Goal: Information Seeking & Learning: Learn about a topic

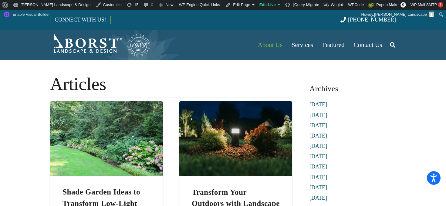
click at [392, 44] on icon "Search" at bounding box center [392, 44] width 5 height 15
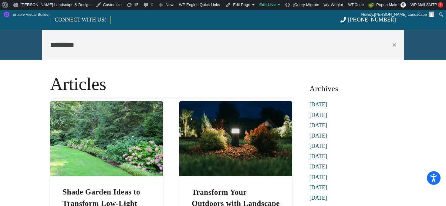
type input "********"
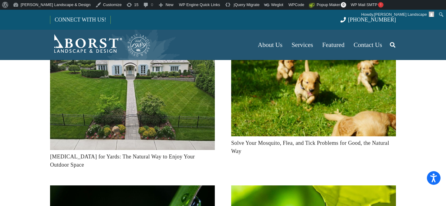
scroll to position [45, 0]
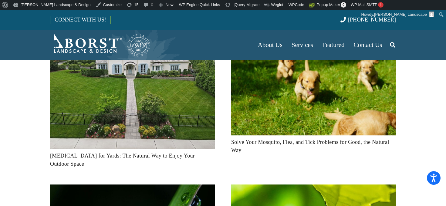
click at [149, 127] on img "Mosquito Control for Yards: The Natural Way to Enjoy Your Outdoor Space" at bounding box center [132, 87] width 165 height 123
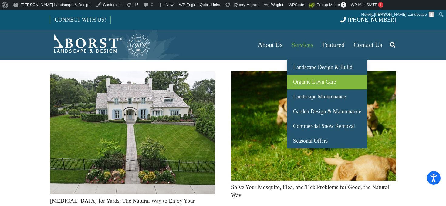
click at [313, 81] on span "Organic Lawn Care" at bounding box center [314, 82] width 43 height 6
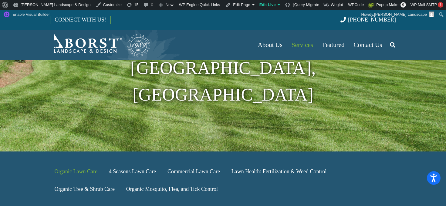
scroll to position [79, 0]
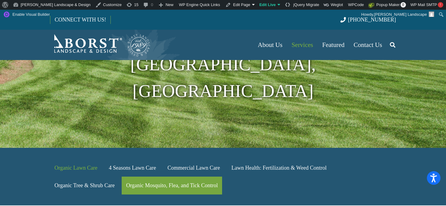
click at [157, 177] on link "Organic Mosquito, Flea, and Tick Control" at bounding box center [172, 186] width 100 height 18
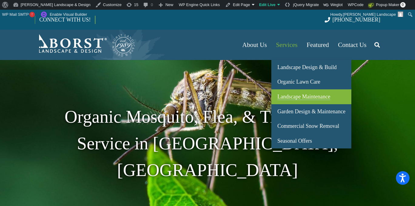
click at [296, 100] on link "Landscape Maintenance" at bounding box center [312, 96] width 80 height 15
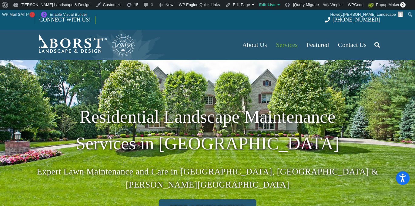
click at [76, 40] on img "Borst-Logo" at bounding box center [85, 45] width 101 height 24
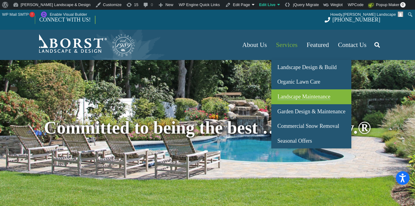
click at [303, 101] on link "Landscape Maintenance" at bounding box center [312, 96] width 80 height 15
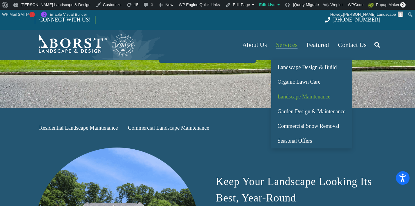
scroll to position [145, 0]
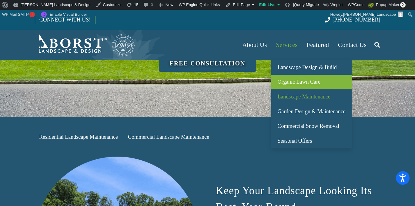
click at [299, 83] on span "Organic Lawn Care" at bounding box center [299, 82] width 43 height 6
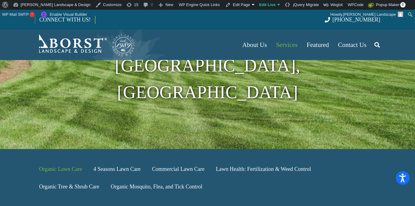
scroll to position [79, 0]
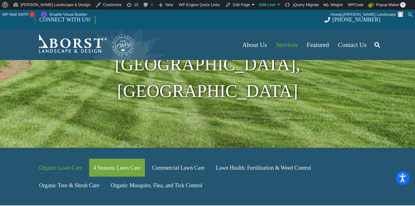
click at [119, 159] on link "4 Seasons Lawn Care" at bounding box center [117, 168] width 56 height 18
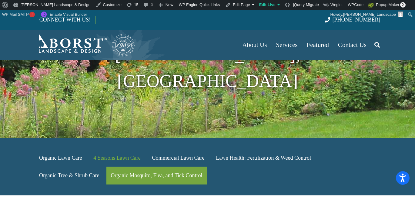
scroll to position [104, 0]
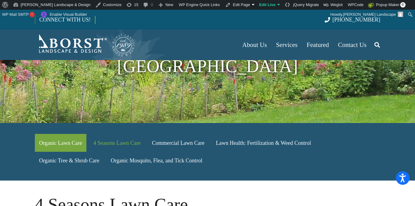
click at [64, 134] on link "Organic Lawn Care" at bounding box center [61, 143] width 52 height 18
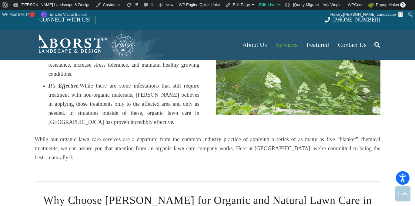
scroll to position [679, 0]
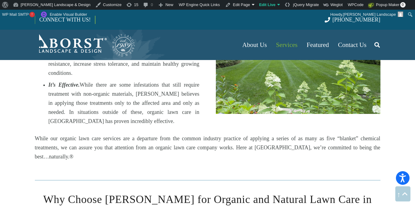
click at [380, 46] on link "Search" at bounding box center [377, 44] width 12 height 15
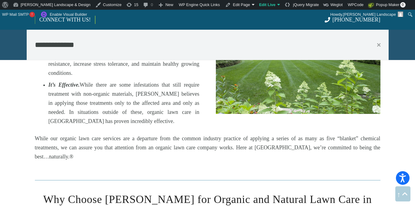
type input "**********"
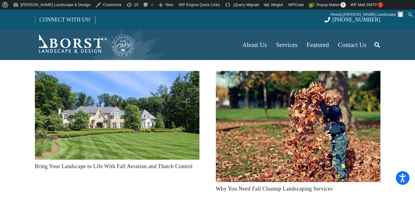
click at [136, 140] on img "Bring Your Landscape to Life With Fall Aeration and Thatch Control" at bounding box center [117, 115] width 165 height 89
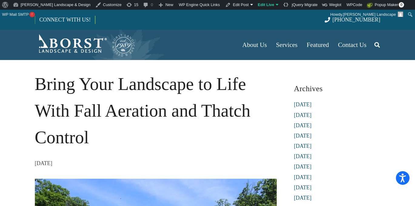
click at [378, 48] on icon "Search" at bounding box center [377, 44] width 5 height 15
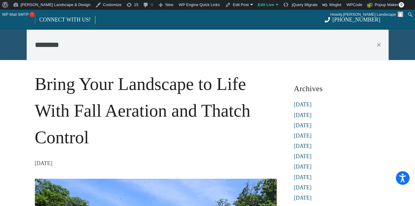
type input "********"
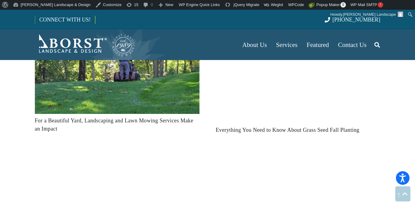
scroll to position [517, 0]
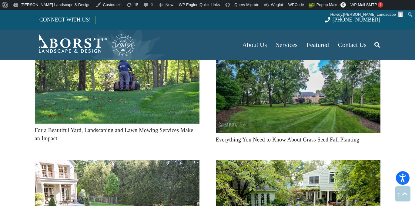
click at [312, 119] on img "Everything You Need to Know About Grass Seed Fall Planting" at bounding box center [298, 74] width 165 height 120
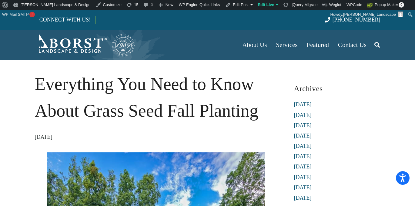
click at [374, 45] on link "Search" at bounding box center [377, 44] width 12 height 15
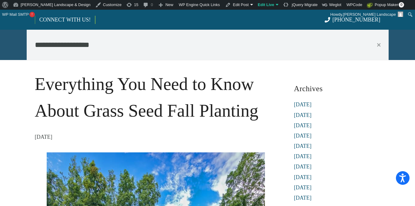
type input "**********"
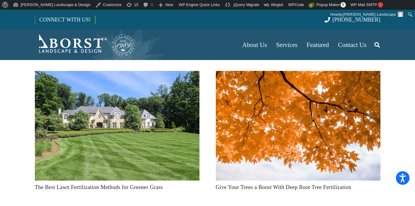
click at [101, 137] on img "The Best Lawn Fertilization Methods for Greener Grass" at bounding box center [117, 126] width 165 height 110
